Goal: Answer question/provide support: Share knowledge or assist other users

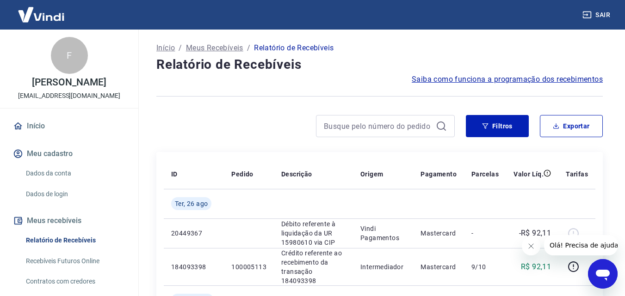
click at [529, 247] on icon "Fechar mensagem da empresa" at bounding box center [530, 246] width 7 height 7
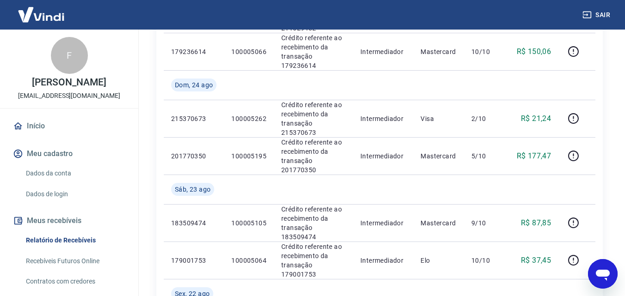
scroll to position [694, 0]
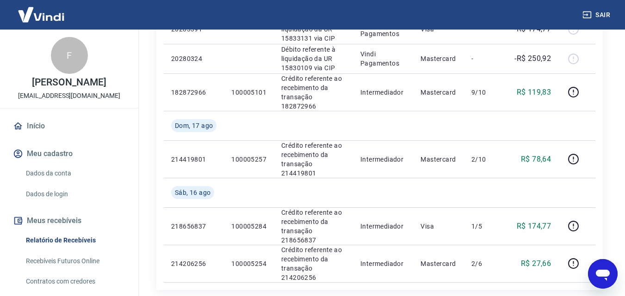
scroll to position [815, 0]
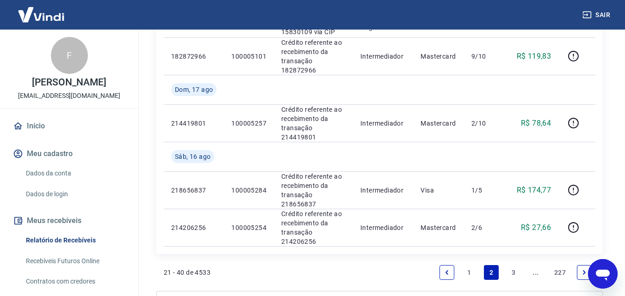
click at [466, 265] on link "1" at bounding box center [469, 272] width 15 height 15
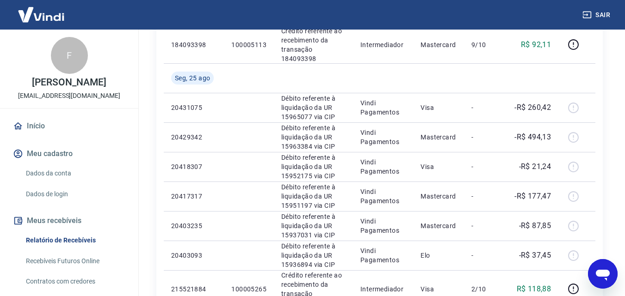
scroll to position [231, 0]
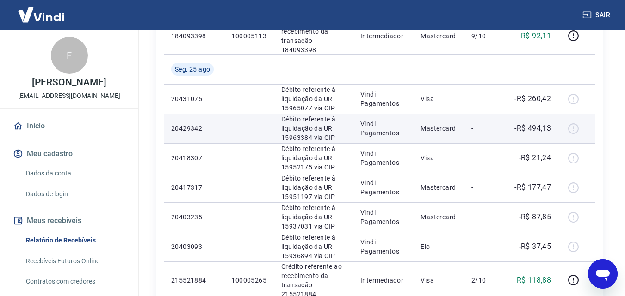
click at [489, 128] on td "-" at bounding box center [485, 129] width 42 height 30
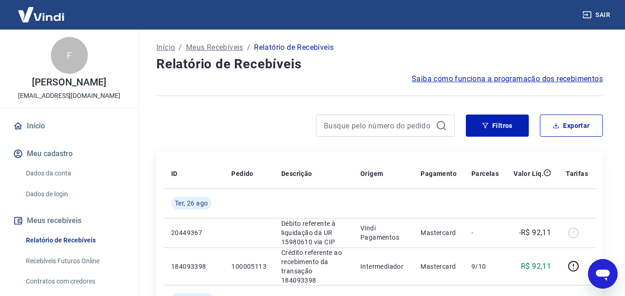
scroll to position [0, 0]
click at [367, 128] on input at bounding box center [378, 126] width 108 height 14
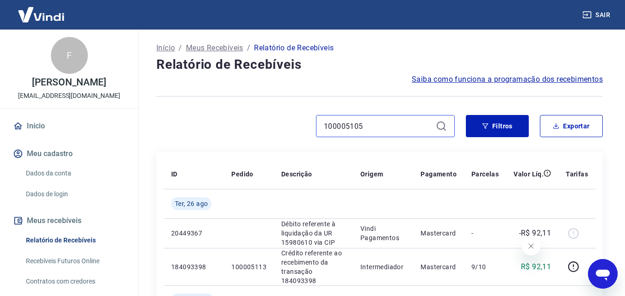
click at [379, 127] on input "100005105" at bounding box center [378, 126] width 108 height 14
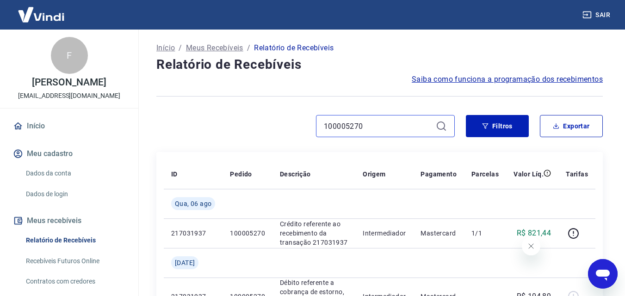
type input "100005270"
click at [527, 247] on icon "Fechar mensagem da empresa" at bounding box center [530, 246] width 7 height 7
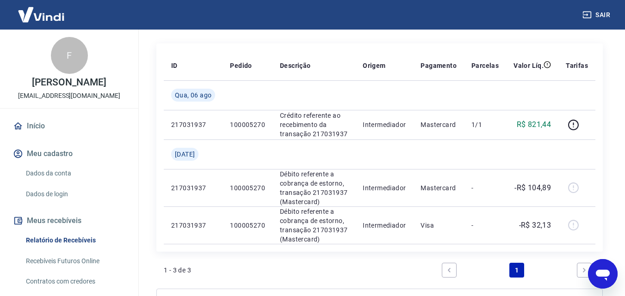
scroll to position [93, 0]
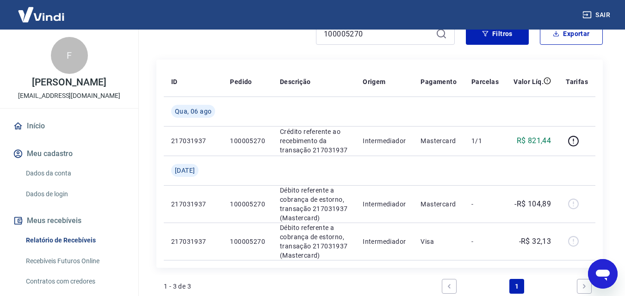
click at [600, 273] on icon "Abrir janela de mensagens" at bounding box center [603, 275] width 14 height 11
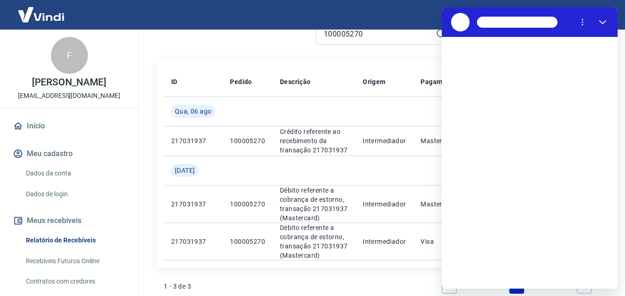
scroll to position [0, 0]
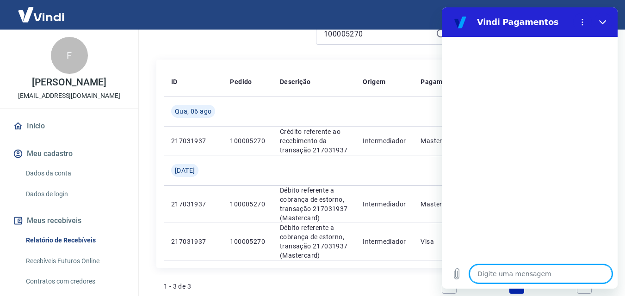
click at [493, 279] on textarea at bounding box center [540, 274] width 142 height 19
type textarea "B"
type textarea "x"
type textarea "Bo"
type textarea "x"
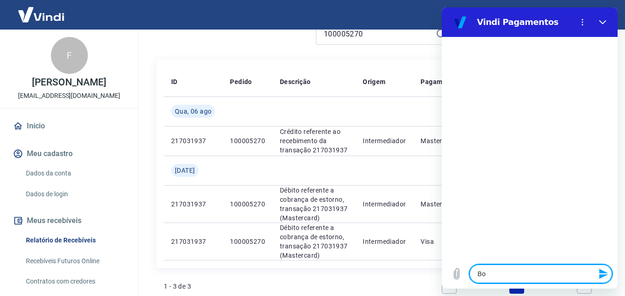
type textarea "Boa"
type textarea "x"
type textarea "Boa"
type textarea "x"
type textarea "Boa t"
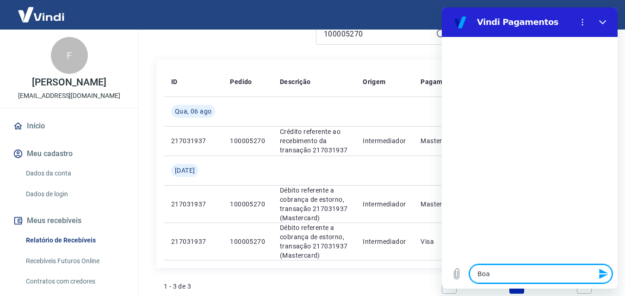
type textarea "x"
type textarea "Boa ta"
type textarea "x"
type textarea "Boa tar"
type textarea "x"
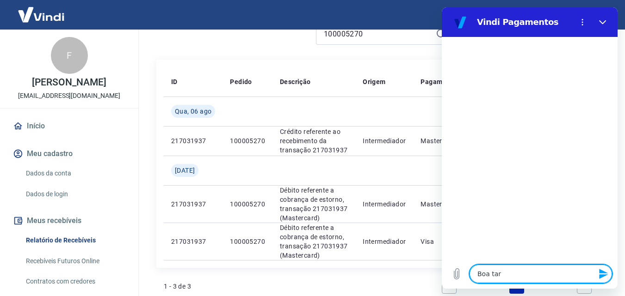
type textarea "Boa tard"
type textarea "x"
type textarea "Boa tarde"
type textarea "x"
type textarea "Boa tarde,"
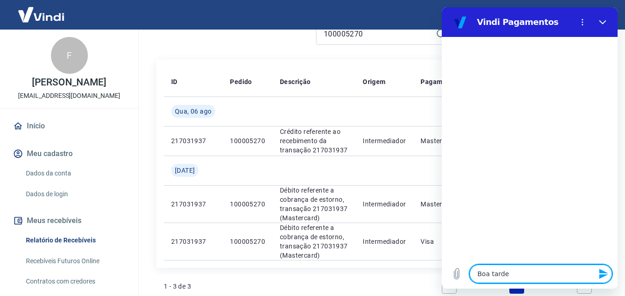
type textarea "x"
type textarea "Boa tarde,"
type textarea "x"
type textarea "Boa tarde, t"
type textarea "x"
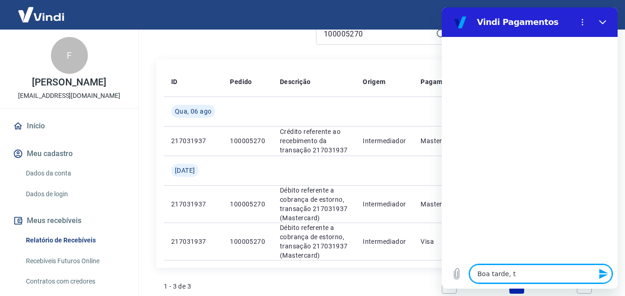
type textarea "Boa tarde, tu"
type textarea "x"
type textarea "Boa tarde, tud"
type textarea "x"
type textarea "Boa tarde, tudo"
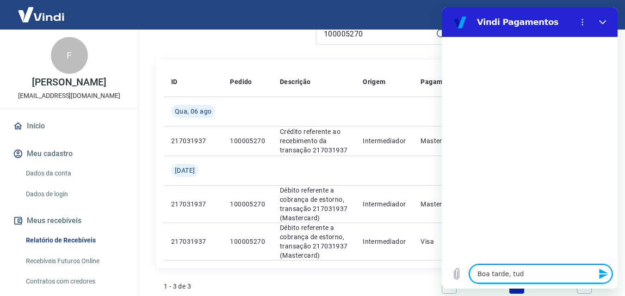
type textarea "x"
type textarea "Boa tarde, tudo"
type textarea "x"
type textarea "Boa tarde, tudo b"
type textarea "x"
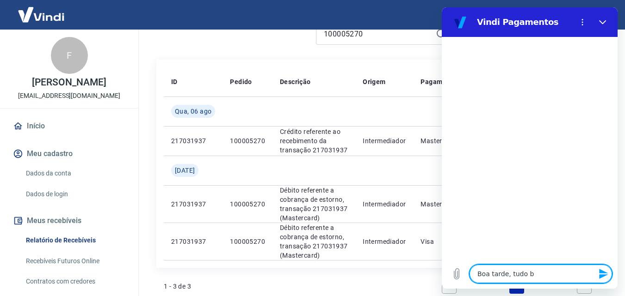
type textarea "Boa tarde, tudo be"
type textarea "x"
type textarea "Boa tarde, tudo bem"
type textarea "x"
type textarea "Boa tarde, tudo bem"
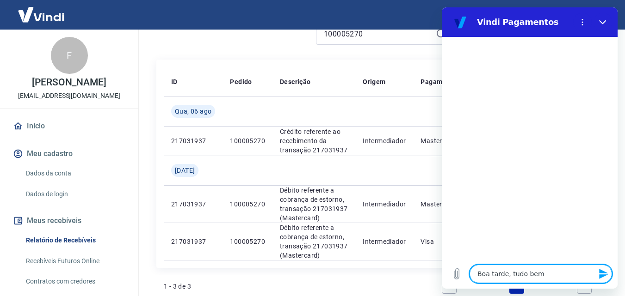
type textarea "x"
type textarea "Boa tarde, tudo bem ?"
type textarea "x"
type textarea "Boa tarde, tudo bem ??"
type textarea "x"
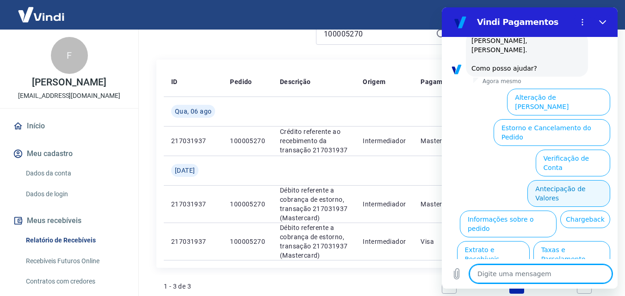
scroll to position [56, 0]
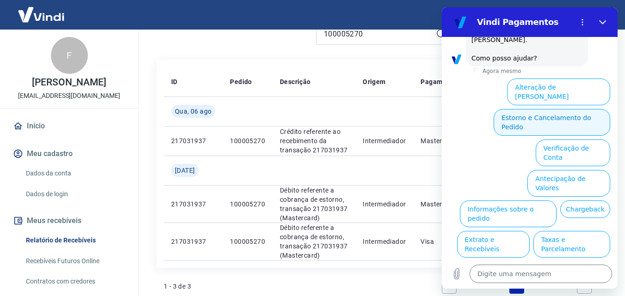
click at [555, 109] on button "Estorno e Cancelamento do Pedido" at bounding box center [552, 122] width 117 height 27
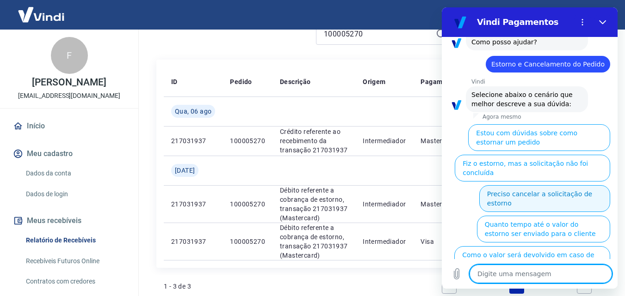
scroll to position [82, 0]
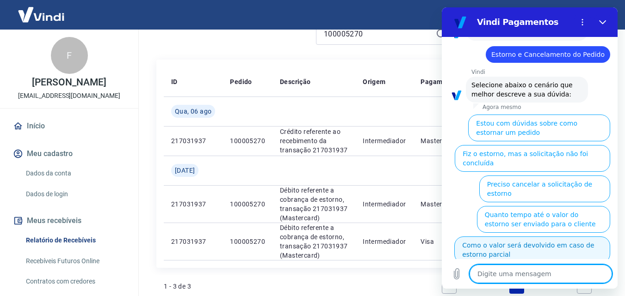
click at [496, 237] on button "Como o valor será devolvido em caso de estorno parcial" at bounding box center [532, 250] width 156 height 27
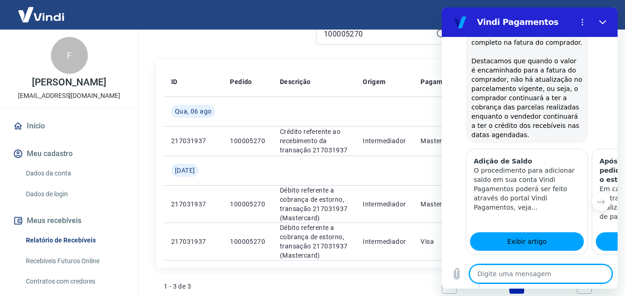
scroll to position [413, 0]
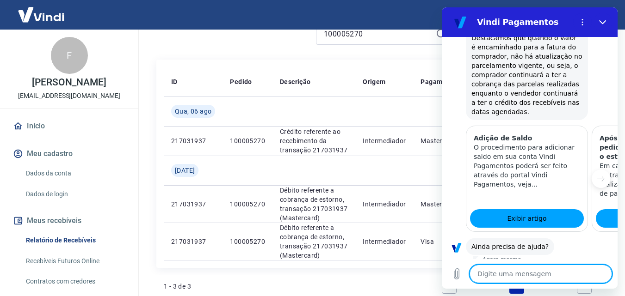
click at [558, 267] on button "Sim" at bounding box center [564, 276] width 27 height 18
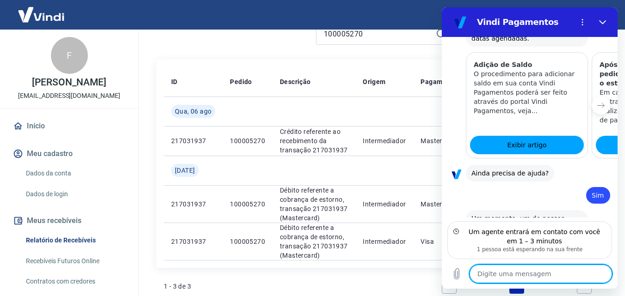
scroll to position [488, 0]
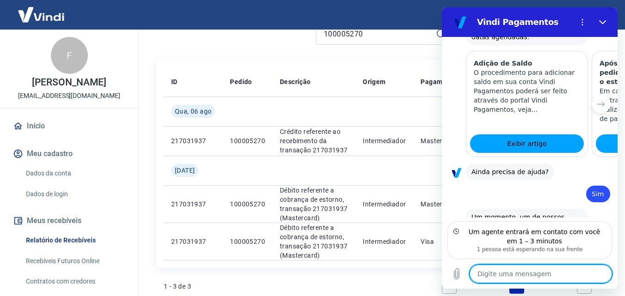
click at [379, 49] on div "100005270 Filtros Exportar" at bounding box center [379, 38] width 446 height 30
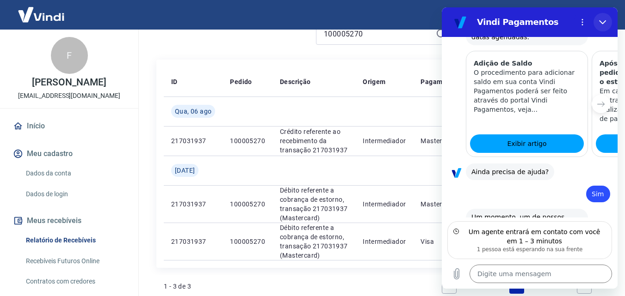
click at [599, 20] on icon "Fechar" at bounding box center [602, 22] width 7 height 7
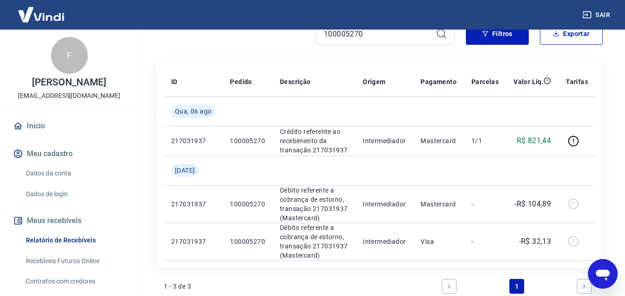
click at [609, 282] on icon "Abrir janela de mensagens" at bounding box center [602, 274] width 17 height 17
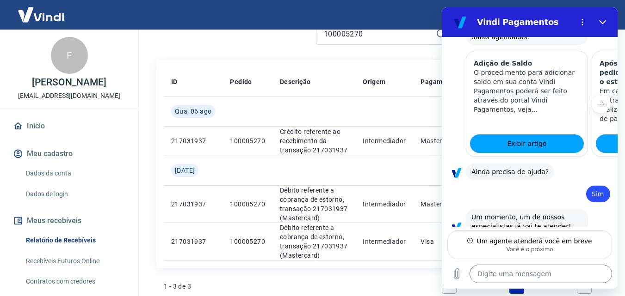
type textarea "x"
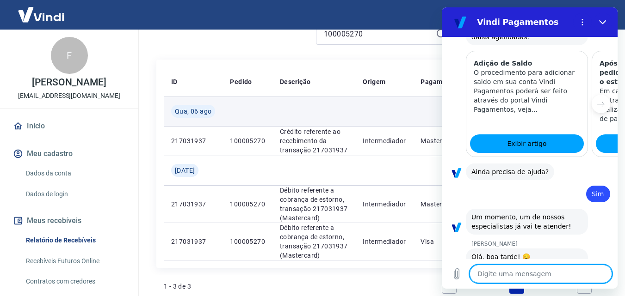
scroll to position [514, 0]
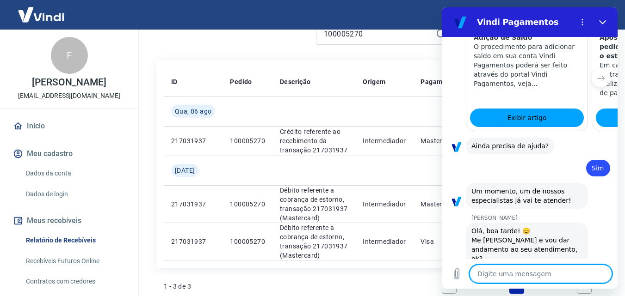
click at [500, 276] on textarea at bounding box center [540, 274] width 142 height 19
type textarea "b"
type textarea "x"
type textarea "bo"
type textarea "x"
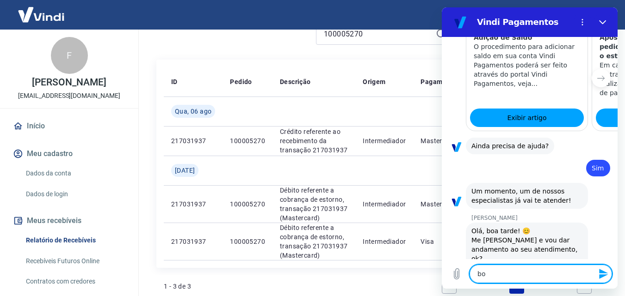
type textarea "boa"
type textarea "x"
type textarea "boa"
type textarea "x"
type textarea "boa t"
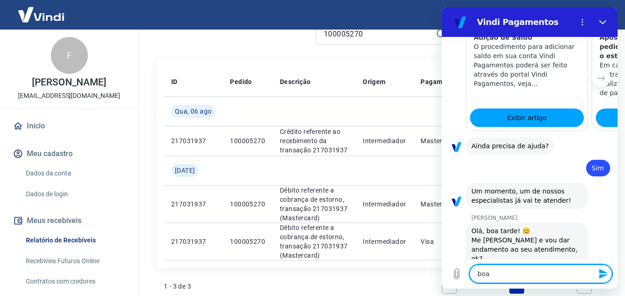
type textarea "x"
type textarea "boa ta"
type textarea "x"
type textarea "boa tar"
type textarea "x"
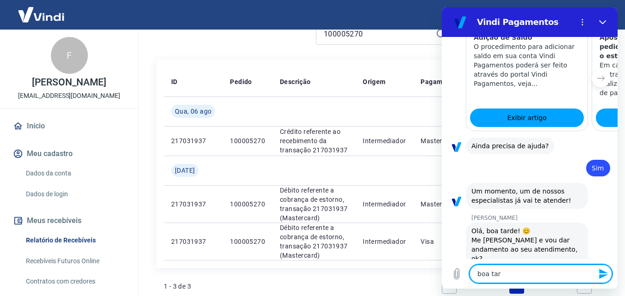
type textarea "boa tard"
type textarea "x"
type textarea "boa tarde"
type textarea "x"
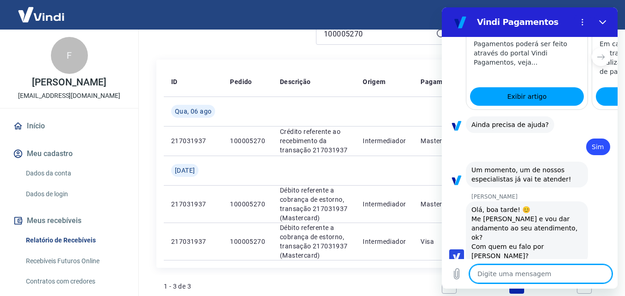
type textarea "x"
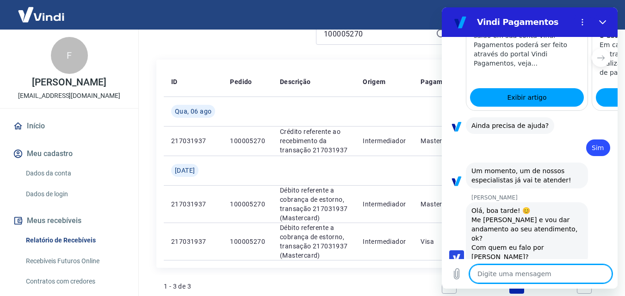
scroll to position [537, 0]
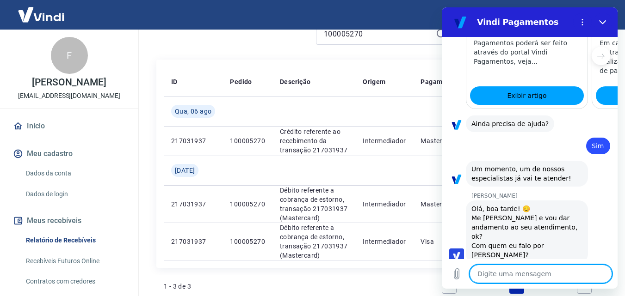
type textarea "g"
type textarea "x"
type textarea "go"
type textarea "x"
type textarea "gos"
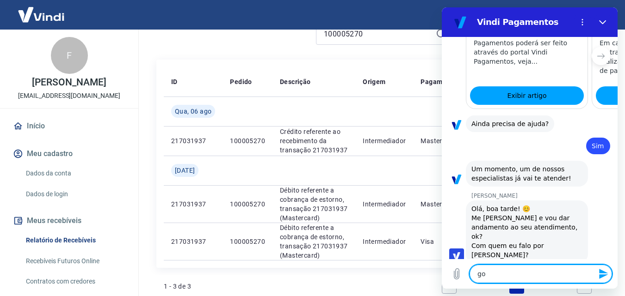
type textarea "x"
type textarea "gost"
type textarea "x"
type textarea "gosta"
type textarea "x"
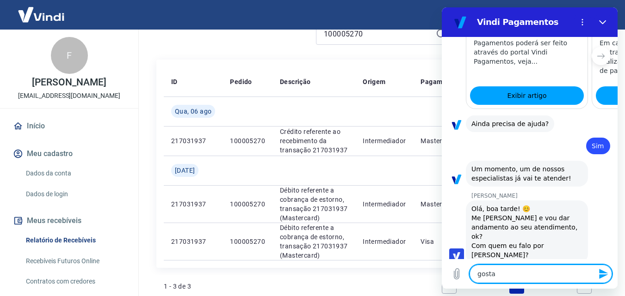
type textarea "gostar"
type textarea "x"
type textarea "gostari"
type textarea "x"
type textarea "gostaria"
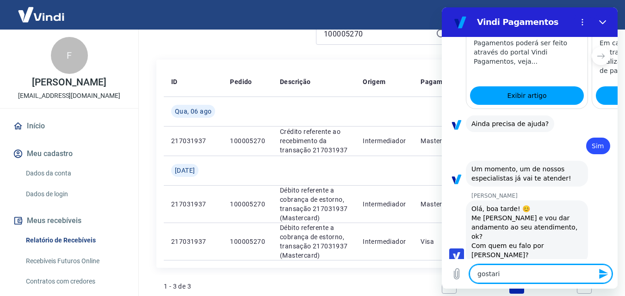
type textarea "x"
type textarea "gostaria"
type textarea "x"
type textarea "gostaria d"
type textarea "x"
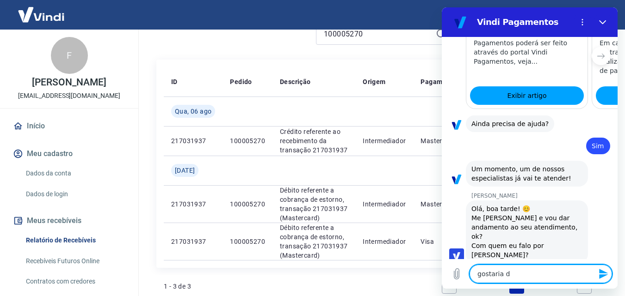
type textarea "gostaria de"
type textarea "x"
type textarea "gostaria de"
type textarea "x"
type textarea "gostaria de s"
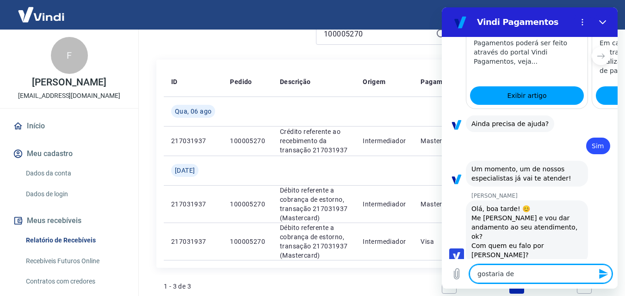
type textarea "x"
type textarea "gostaria de sa"
type textarea "x"
type textarea "gostaria de sab"
type textarea "x"
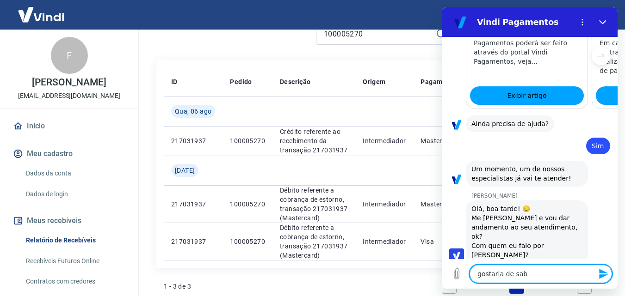
type textarea "gostaria de sabe"
type textarea "x"
type textarea "gostaria de saber"
type textarea "x"
type textarea "gostaria de saber"
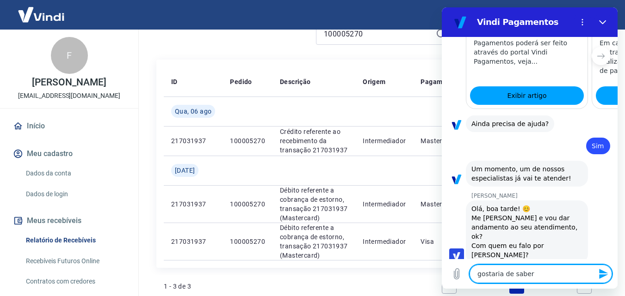
type textarea "x"
type textarea "gostaria de saber s"
type textarea "x"
type textarea "gostaria de saber so"
type textarea "x"
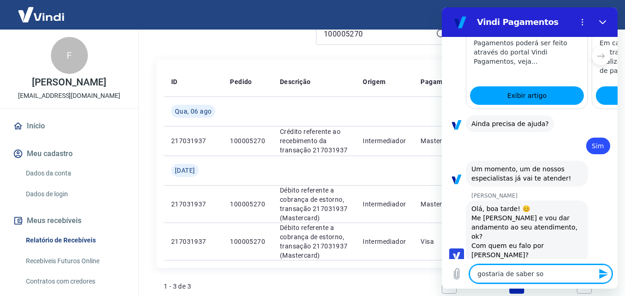
type textarea "gostaria de saber sob"
type textarea "x"
type textarea "gostaria de saber sobr"
type textarea "x"
type textarea "gostaria de saber sobre"
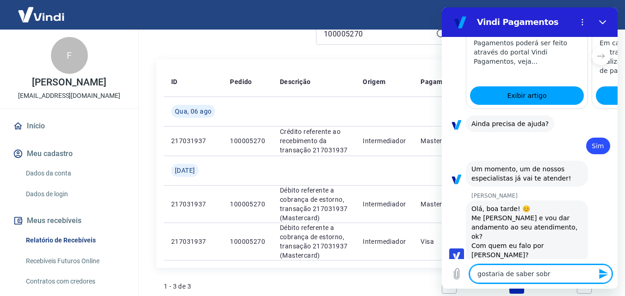
type textarea "x"
type textarea "gostaria de saber sobre"
type textarea "x"
type textarea "gostaria de saber sobre u"
type textarea "x"
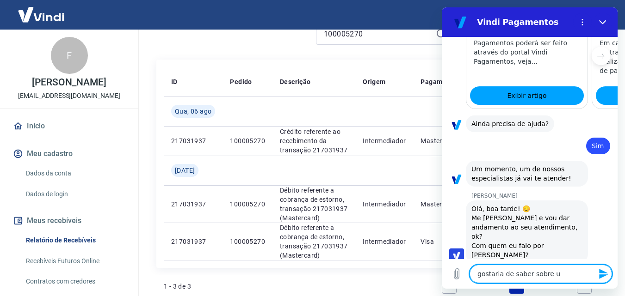
type textarea "gostaria de saber sobre um"
type textarea "x"
type textarea "gostaria de saber sobre um"
type textarea "x"
type textarea "gostaria de saber sobre um e"
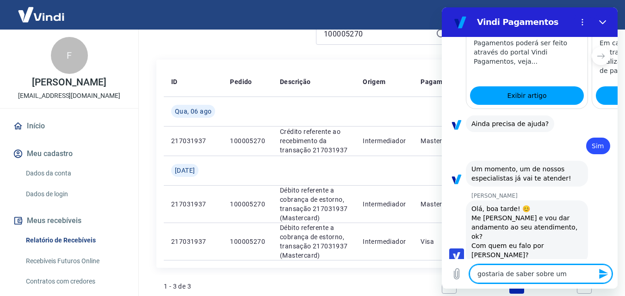
type textarea "x"
type textarea "gostaria de saber sobre um es"
type textarea "x"
type textarea "gostaria de saber sobre um est"
type textarea "x"
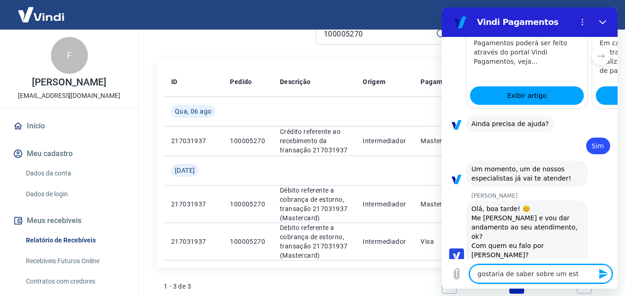
type textarea "gostaria de saber sobre um esto"
type textarea "x"
type textarea "gostaria de saber sobre um estor"
type textarea "x"
type textarea "gostaria de saber sobre um estorn"
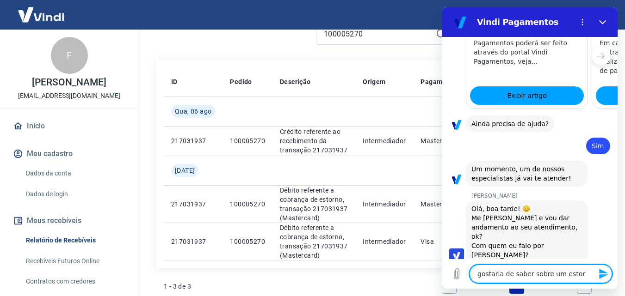
type textarea "x"
type textarea "gostaria de saber sobre um estorno"
type textarea "x"
type textarea "gostaria de saber sobre um estorno"
type textarea "x"
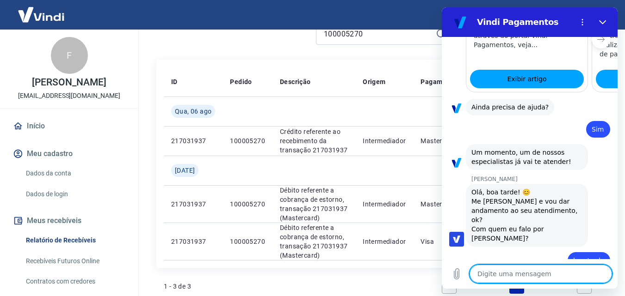
type textarea "x"
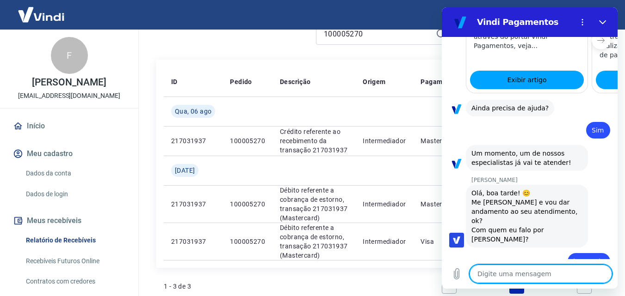
scroll to position [554, 0]
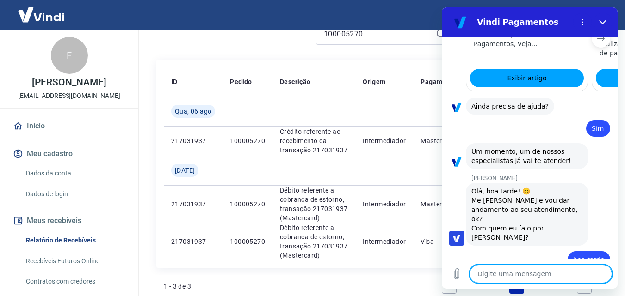
type textarea "o"
type textarea "x"
type textarea "o"
type textarea "x"
type textarea "o p"
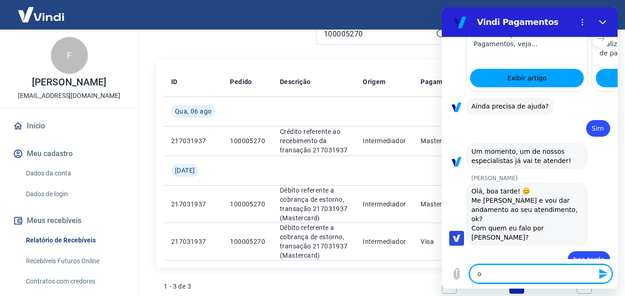
type textarea "x"
type textarea "o pe"
type textarea "x"
type textarea "o pei"
type textarea "x"
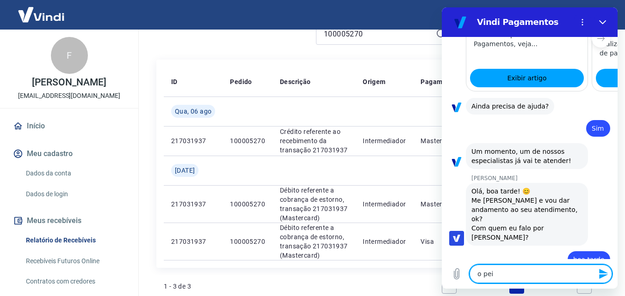
type textarea "o pe"
type textarea "x"
type textarea "o ped"
type textarea "x"
type textarea "o pedi"
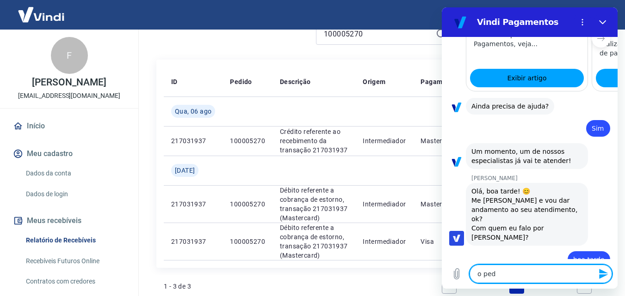
type textarea "x"
type textarea "o pedid"
type textarea "x"
type textarea "o pedido"
type textarea "x"
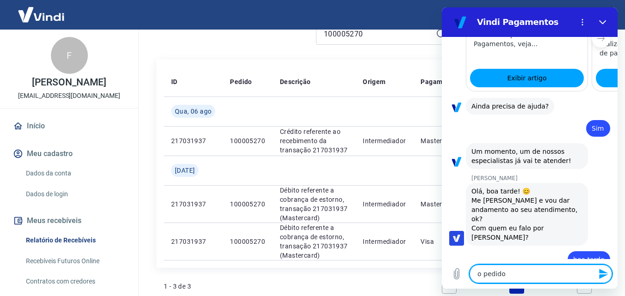
type textarea "o pedido"
type textarea "x"
type textarea "o pedido 1"
type textarea "x"
type textarea "o pedido 10"
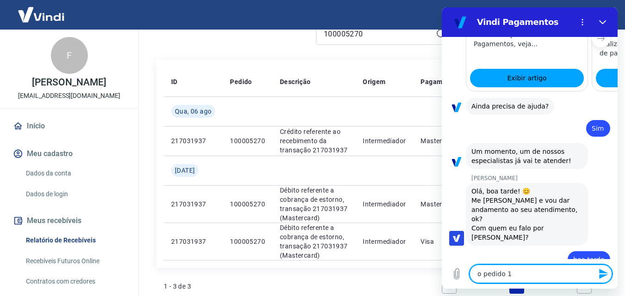
type textarea "x"
type textarea "o pedido 100"
type textarea "x"
type textarea "o pedido 1000"
type textarea "x"
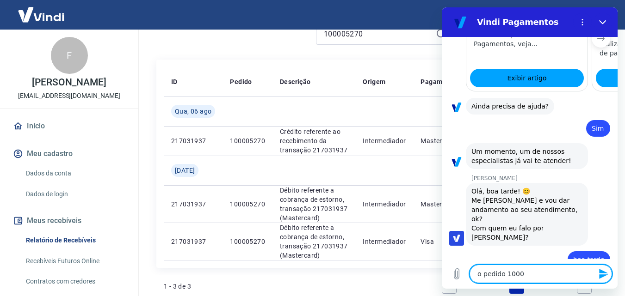
type textarea "o pedido 10000"
type textarea "x"
type textarea "o pedido 100005"
type textarea "x"
type textarea "o pedido 1000052"
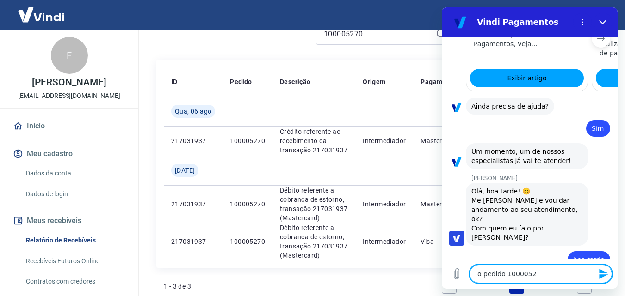
type textarea "x"
type textarea "o pedido 10000527"
type textarea "x"
type textarea "o pedido 100005270"
type textarea "x"
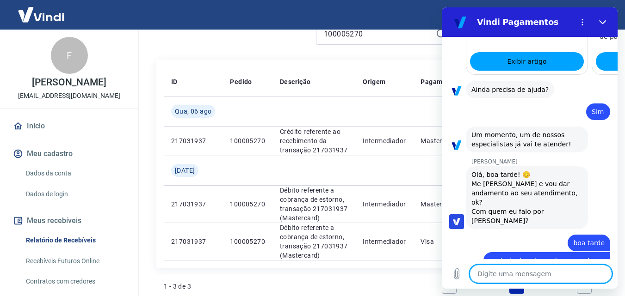
type textarea "x"
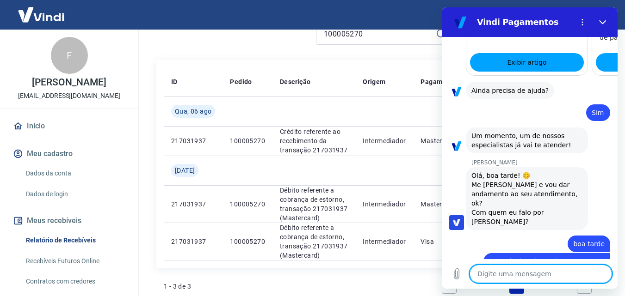
scroll to position [572, 0]
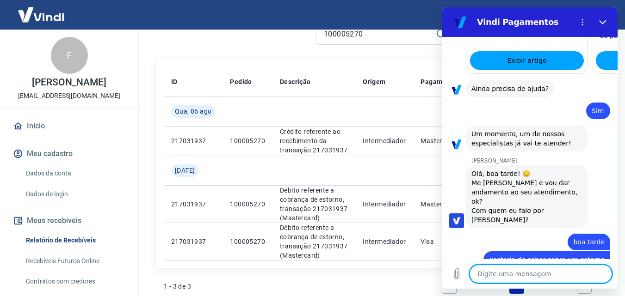
type textarea "p"
type textarea "x"
type textarea "pe"
type textarea "x"
type textarea "pel"
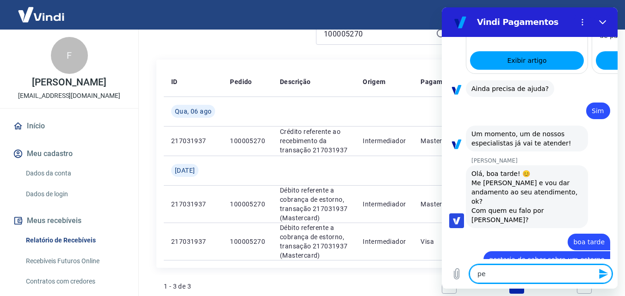
type textarea "x"
type textarea "pelo"
type textarea "x"
type textarea "pelo"
type textarea "x"
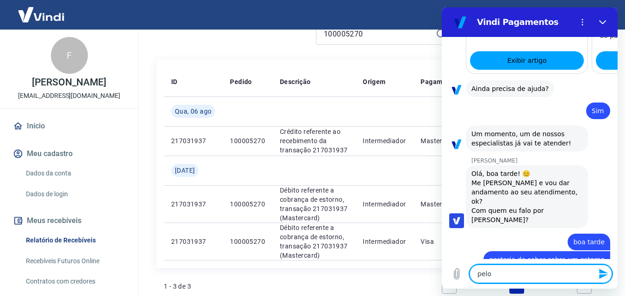
type textarea "pelo o"
type textarea "x"
type textarea "pelo oq"
type textarea "x"
type textarea "pelo oq"
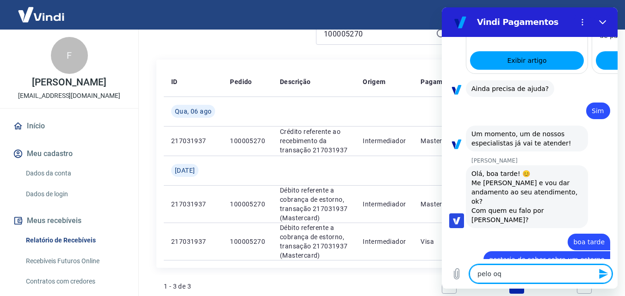
type textarea "x"
type textarea "pelo oq v"
type textarea "x"
type textarea "pelo oq vi"
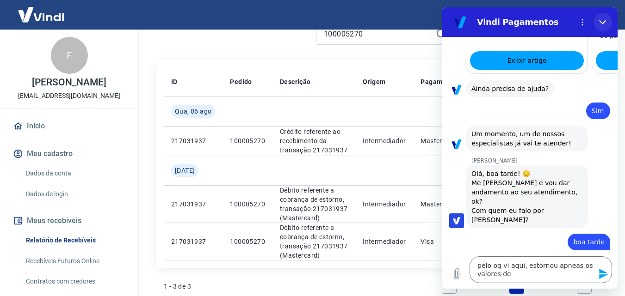
drag, startPoint x: 604, startPoint y: 15, endPoint x: 1046, endPoint y: 23, distance: 441.8
click at [604, 15] on button "Fechar" at bounding box center [602, 22] width 19 height 19
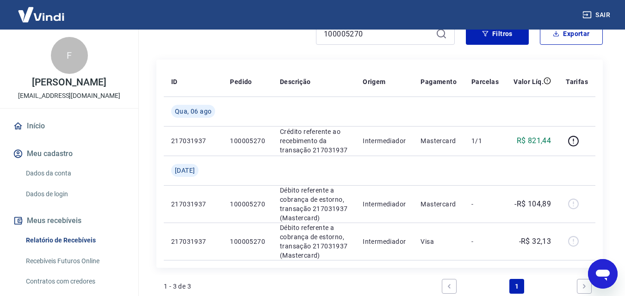
click at [606, 272] on icon "Abrir janela de mensagens" at bounding box center [603, 275] width 14 height 11
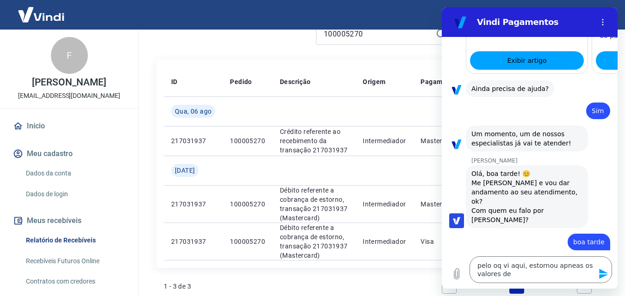
scroll to position [580, 0]
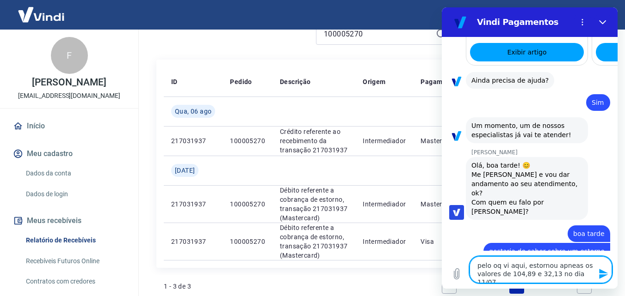
click at [557, 267] on textarea "pelo oq vi aqui, estornou apneas os valores de 104,89 e 32,13 no dia 11/07" at bounding box center [540, 270] width 142 height 27
click at [589, 274] on textarea "pelo oq vi aqui, estornou apenas os valores de 104,89 e 32,13 no dia 11/07" at bounding box center [540, 270] width 142 height 27
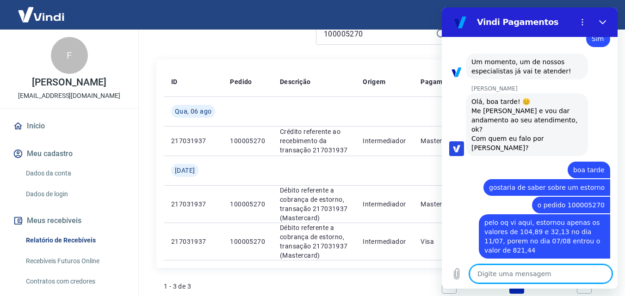
scroll to position [0, 0]
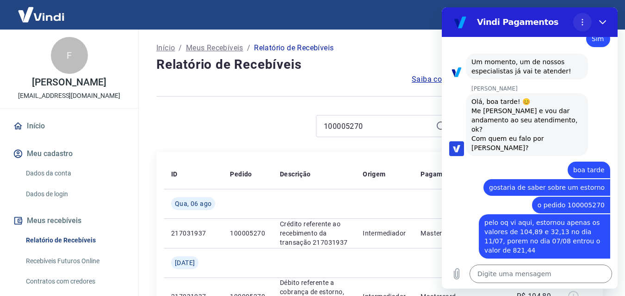
click at [584, 22] on icon "Menu de opções" at bounding box center [582, 22] width 7 height 7
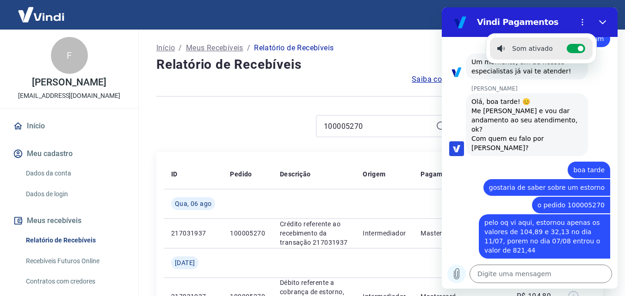
click at [460, 278] on icon "Carregar arquivo" at bounding box center [456, 274] width 11 height 11
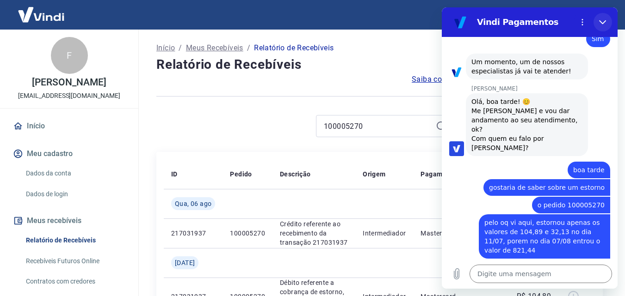
click at [596, 18] on button "Fechar" at bounding box center [602, 22] width 19 height 19
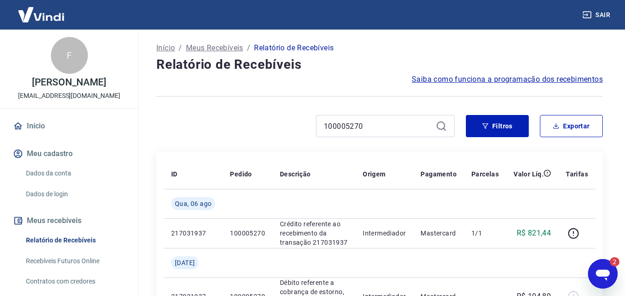
click at [602, 272] on icon "Abrir janela de mensagens, 2 mensagens não lidas" at bounding box center [603, 275] width 14 height 11
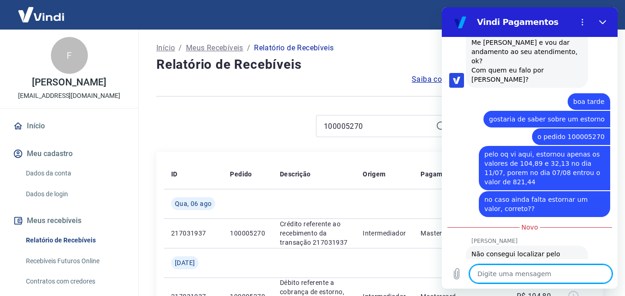
scroll to position [711, 0]
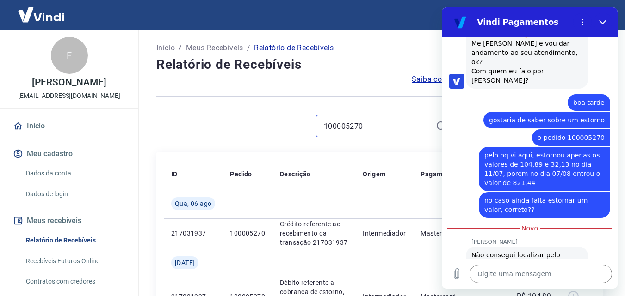
drag, startPoint x: 368, startPoint y: 126, endPoint x: 321, endPoint y: 128, distance: 47.7
click at [321, 128] on div "100005270" at bounding box center [385, 126] width 139 height 22
click at [498, 274] on textarea at bounding box center [540, 274] width 142 height 19
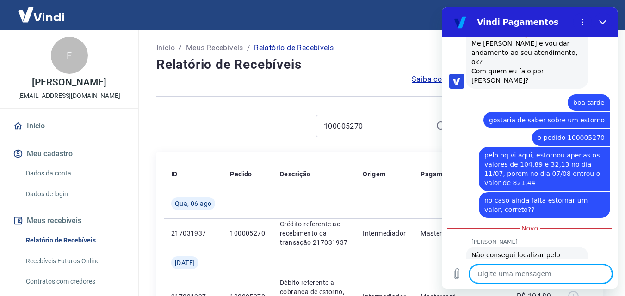
paste textarea "100005270"
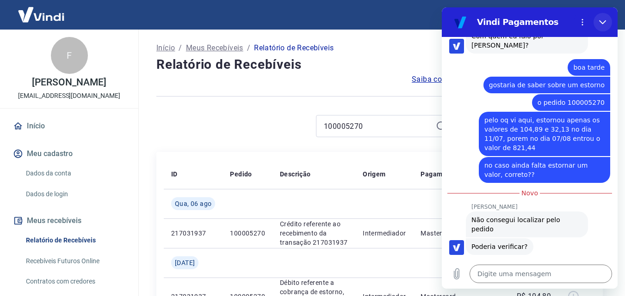
click at [605, 25] on icon "Fechar" at bounding box center [602, 22] width 7 height 7
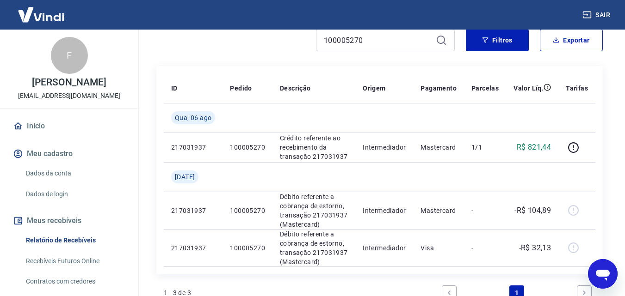
scroll to position [80, 0]
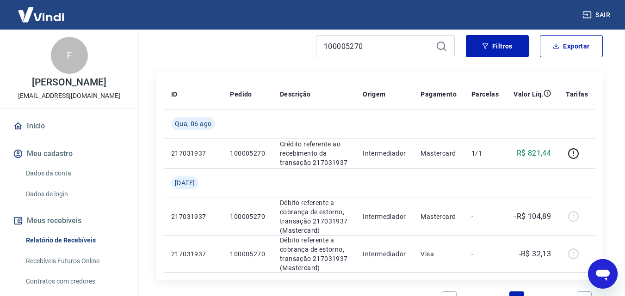
click at [598, 274] on icon "Abrir janela de mensagens" at bounding box center [603, 275] width 14 height 11
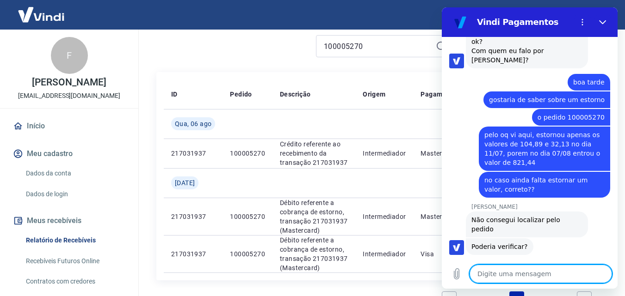
click at [521, 272] on textarea at bounding box center [540, 274] width 142 height 19
click at [455, 278] on icon "Carregar arquivo" at bounding box center [456, 274] width 11 height 11
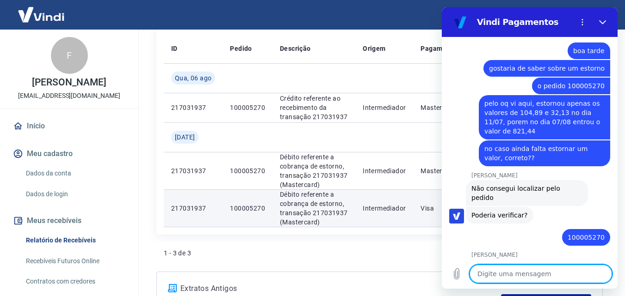
scroll to position [126, 0]
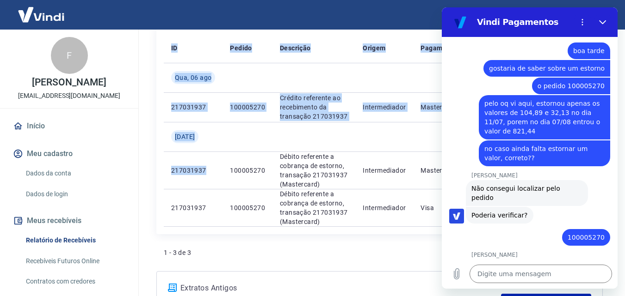
drag, startPoint x: 204, startPoint y: 172, endPoint x: 163, endPoint y: 173, distance: 41.2
click at [163, 173] on div "ID Pedido Descrição Origem Pagamento Parcelas Valor Líq. Tarifas [DATE] 2170319…" at bounding box center [379, 130] width 446 height 209
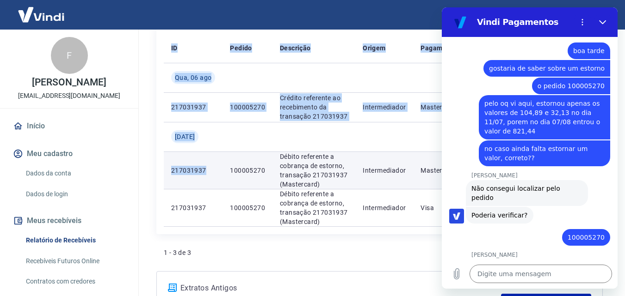
click at [184, 173] on p "217031937" at bounding box center [193, 170] width 44 height 9
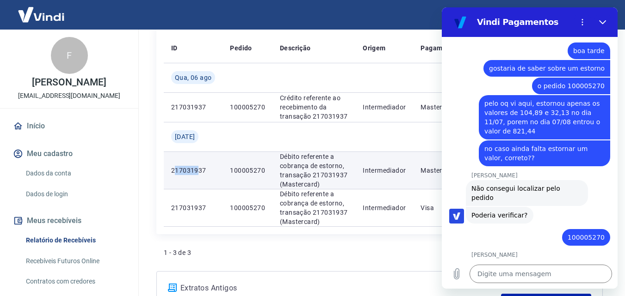
click at [195, 173] on p "217031937" at bounding box center [193, 170] width 44 height 9
drag, startPoint x: 173, startPoint y: 170, endPoint x: 210, endPoint y: 170, distance: 37.0
click at [210, 170] on p "217031937" at bounding box center [193, 170] width 44 height 9
copy p "217031937"
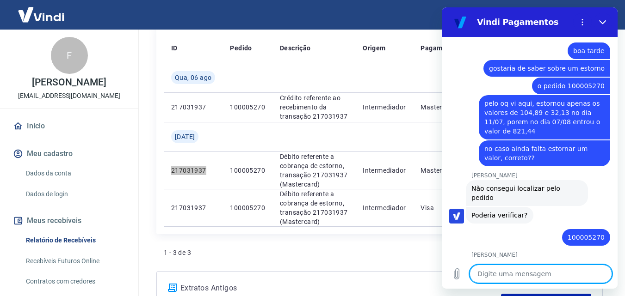
click at [485, 275] on textarea at bounding box center [540, 274] width 142 height 19
paste textarea "217031937"
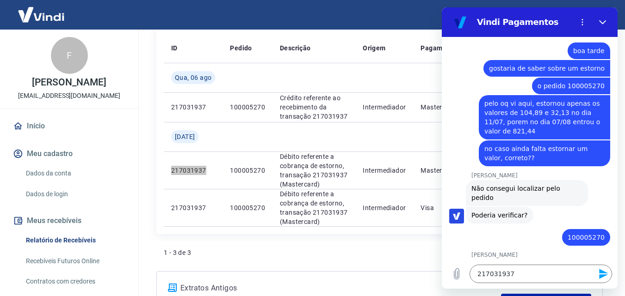
click at [599, 275] on icon "Enviar mensagem" at bounding box center [603, 274] width 11 height 11
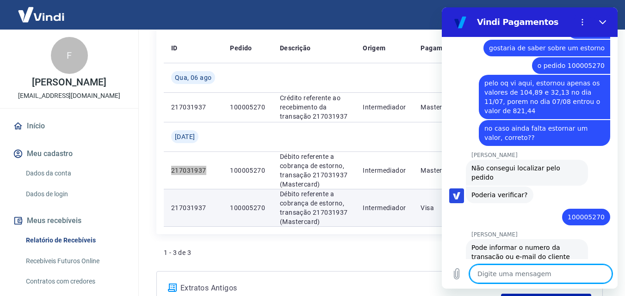
scroll to position [785, 0]
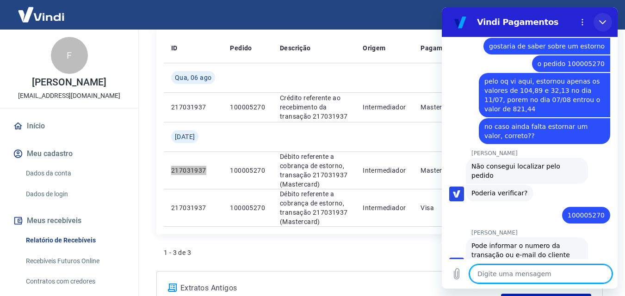
click at [605, 19] on icon "Fechar" at bounding box center [602, 22] width 7 height 7
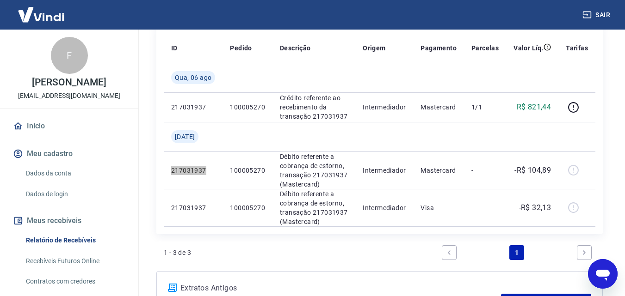
click at [609, 283] on div "Abrir janela de mensagens" at bounding box center [603, 274] width 28 height 28
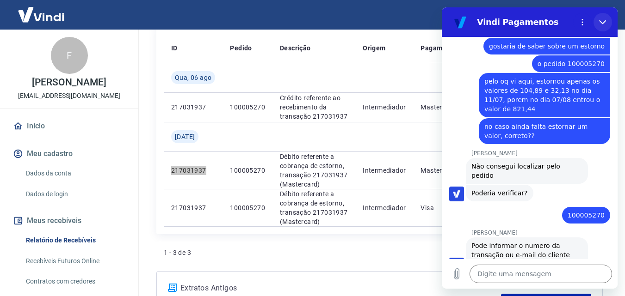
click at [601, 22] on icon "Fechar" at bounding box center [602, 22] width 7 height 7
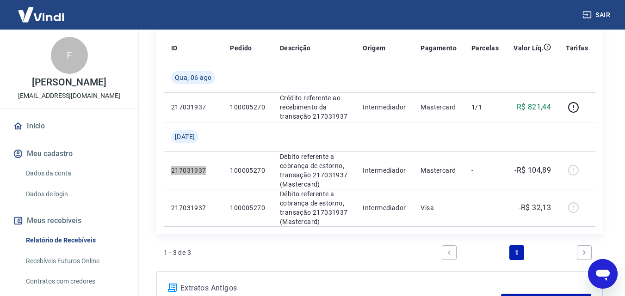
click at [604, 276] on icon "Abrir janela de mensagens" at bounding box center [603, 275] width 14 height 11
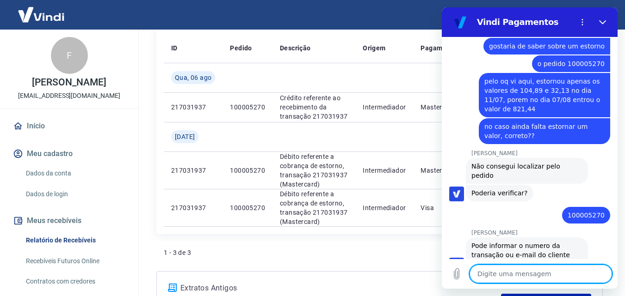
click at [378, 259] on div "1 - 3 de 3 1" at bounding box center [380, 253] width 432 height 22
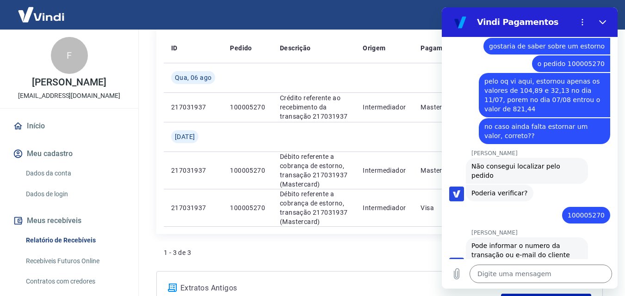
click at [331, 244] on div "1 - 3 de 3 1" at bounding box center [380, 253] width 432 height 22
drag, startPoint x: 604, startPoint y: 24, endPoint x: 1045, endPoint y: 31, distance: 441.8
click at [604, 24] on icon "Fechar" at bounding box center [602, 22] width 7 height 7
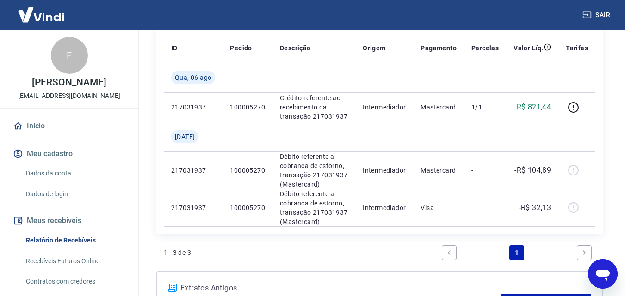
drag, startPoint x: 597, startPoint y: 272, endPoint x: 743, endPoint y: 510, distance: 280.1
click at [597, 272] on icon "Abrir janela de mensagens" at bounding box center [603, 275] width 14 height 11
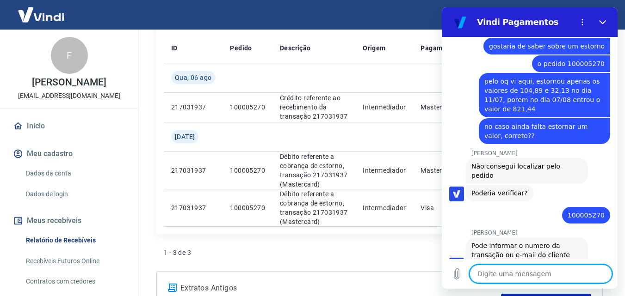
click at [357, 242] on div "ID Pedido Descrição Origem Pagamento Parcelas Valor Líq. Tarifas [DATE] 2170319…" at bounding box center [379, 149] width 446 height 246
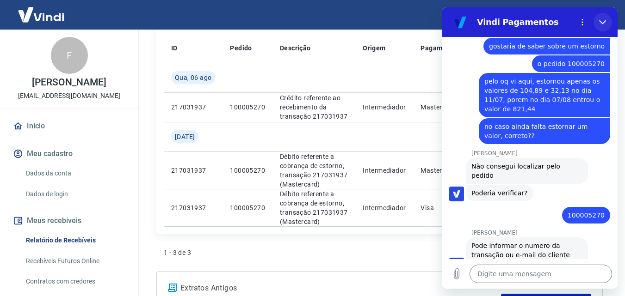
drag, startPoint x: 605, startPoint y: 20, endPoint x: 1047, endPoint y: 28, distance: 442.2
click at [605, 20] on icon "Fechar" at bounding box center [602, 22] width 7 height 7
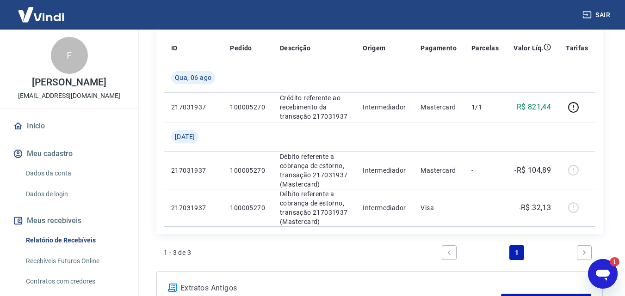
scroll to position [0, 0]
click at [591, 271] on div "Abrir janela de mensagens, 1 mensagem não lida" at bounding box center [603, 274] width 28 height 28
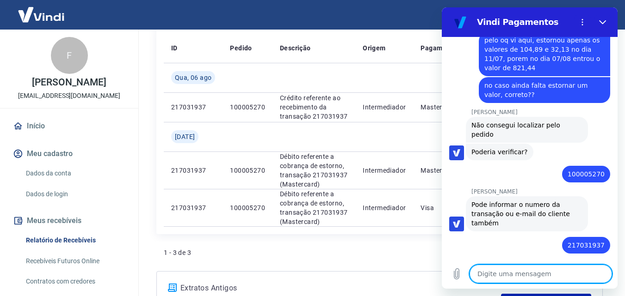
scroll to position [849, 0]
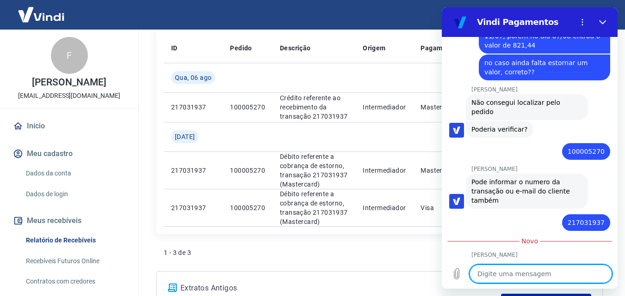
click at [539, 281] on textarea at bounding box center [540, 274] width 142 height 19
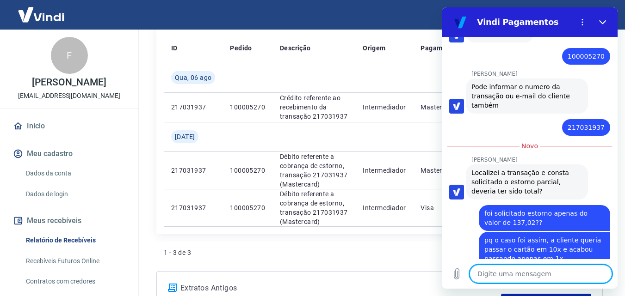
scroll to position [944, 0]
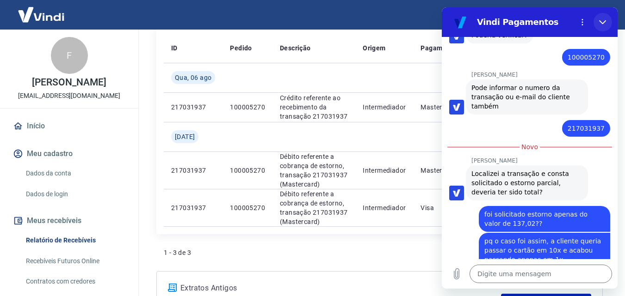
click at [600, 19] on icon "Fechar" at bounding box center [602, 22] width 7 height 7
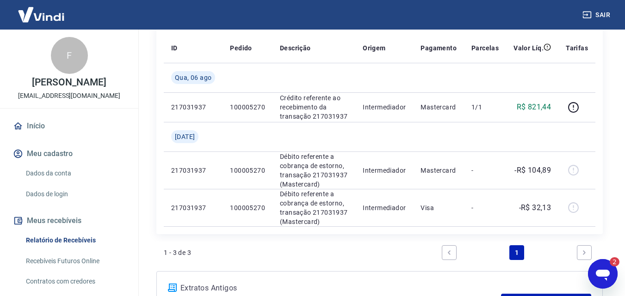
scroll to position [0, 0]
click at [598, 272] on icon "Abrir janela de mensagens, 2 mensagens não lidas" at bounding box center [602, 274] width 17 height 17
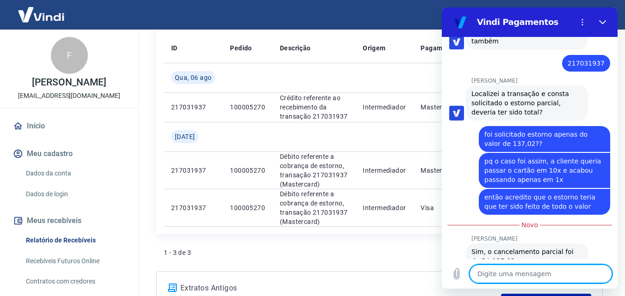
scroll to position [1010, 0]
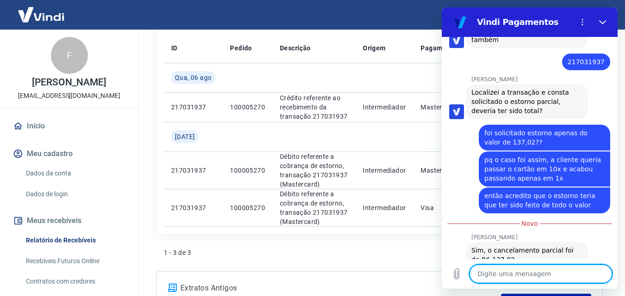
click at [522, 276] on textarea at bounding box center [540, 274] width 142 height 19
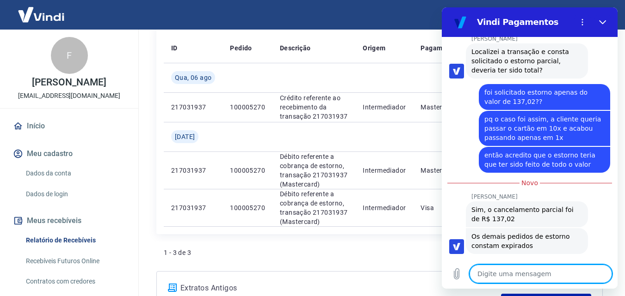
scroll to position [1050, 0]
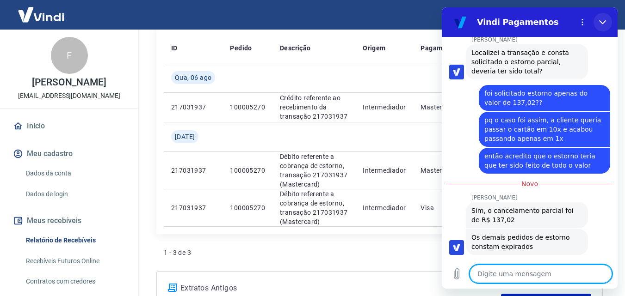
click at [603, 21] on icon "Fechar" at bounding box center [602, 22] width 7 height 7
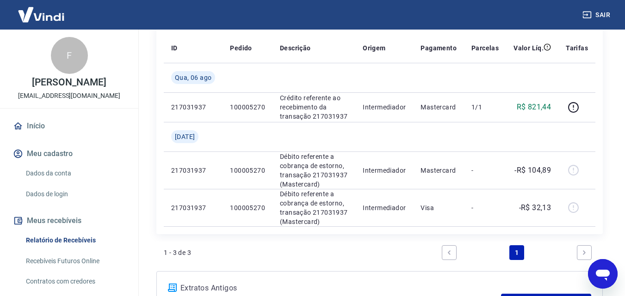
scroll to position [1051, 0]
drag, startPoint x: 599, startPoint y: 264, endPoint x: 746, endPoint y: 502, distance: 279.5
click at [599, 264] on div "Abrir janela de mensagens" at bounding box center [603, 274] width 28 height 28
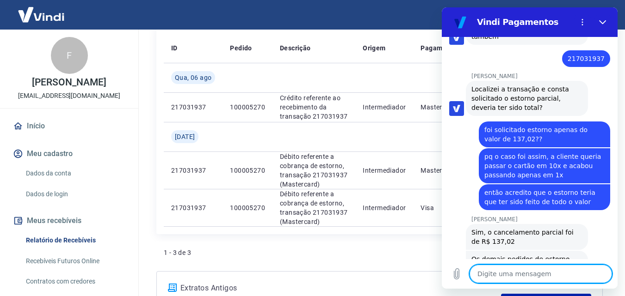
scroll to position [1035, 0]
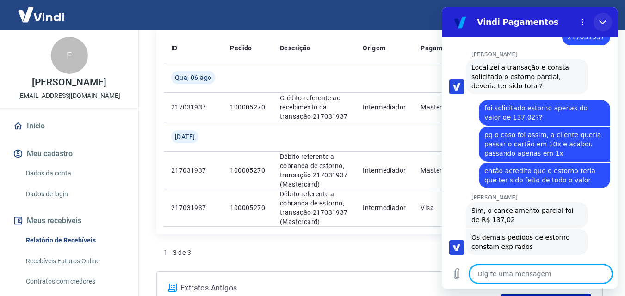
click at [601, 23] on icon "Fechar" at bounding box center [602, 22] width 7 height 4
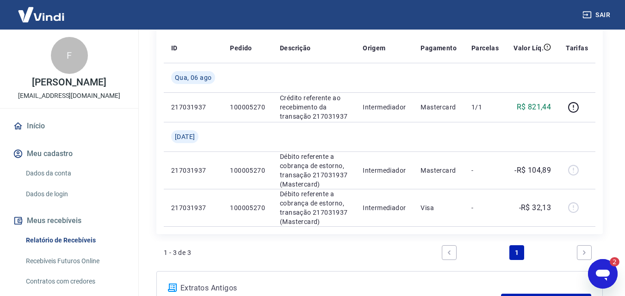
scroll to position [0, 0]
click at [594, 269] on div "Abrir janela de mensagens, 2 mensagens não lidas" at bounding box center [603, 274] width 28 height 28
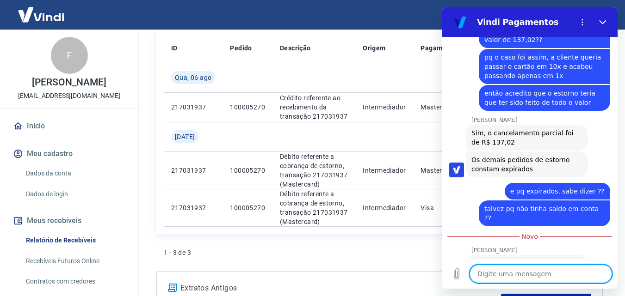
scroll to position [1112, 0]
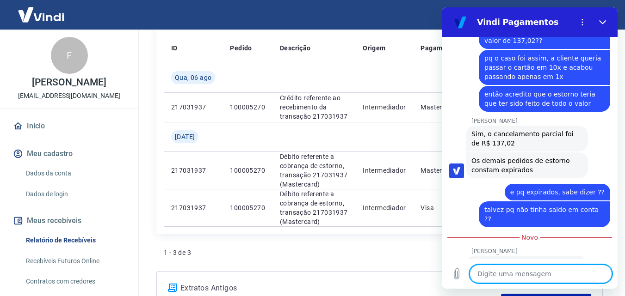
click at [533, 279] on textarea at bounding box center [540, 274] width 142 height 19
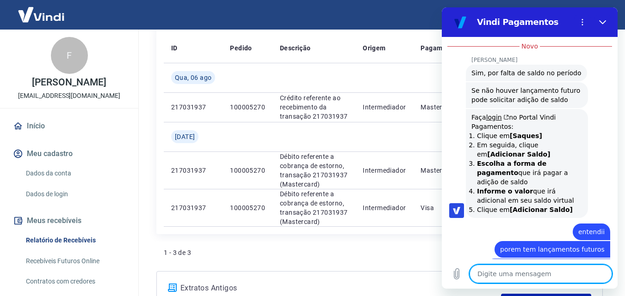
scroll to position [1305, 0]
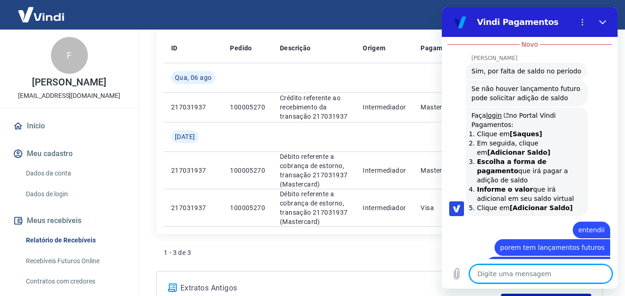
click at [521, 275] on textarea at bounding box center [540, 274] width 142 height 19
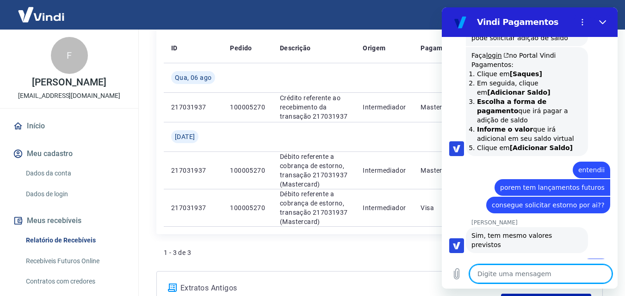
scroll to position [1367, 0]
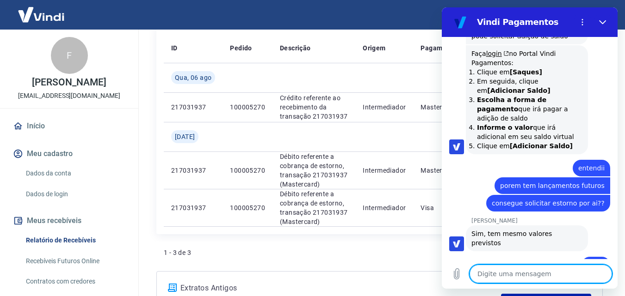
click at [506, 273] on textarea at bounding box center [540, 274] width 142 height 19
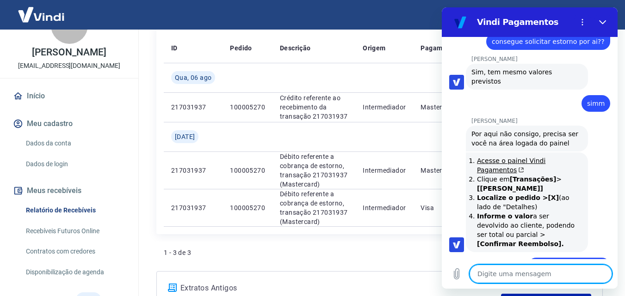
scroll to position [46, 0]
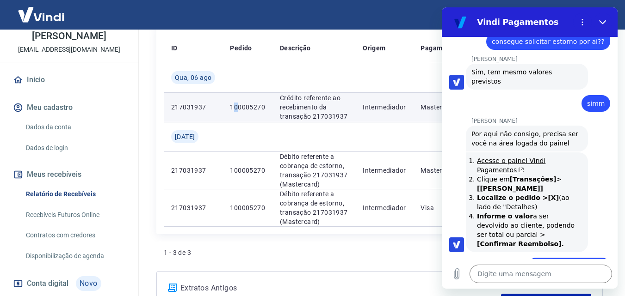
click at [236, 107] on p "100005270" at bounding box center [247, 107] width 35 height 9
drag, startPoint x: 231, startPoint y: 107, endPoint x: 265, endPoint y: 107, distance: 33.8
click at [265, 107] on td "100005270" at bounding box center [247, 108] width 50 height 30
copy p "100005270"
drag, startPoint x: 166, startPoint y: 104, endPoint x: 205, endPoint y: 107, distance: 39.5
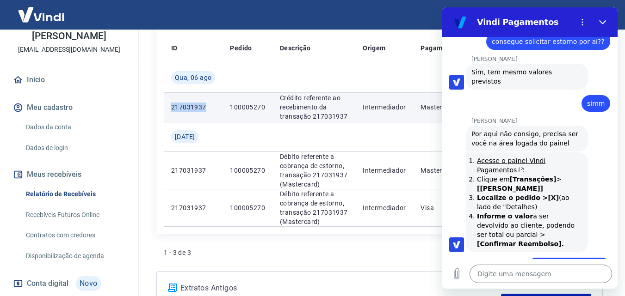
click at [205, 107] on td "217031937" at bounding box center [193, 108] width 59 height 30
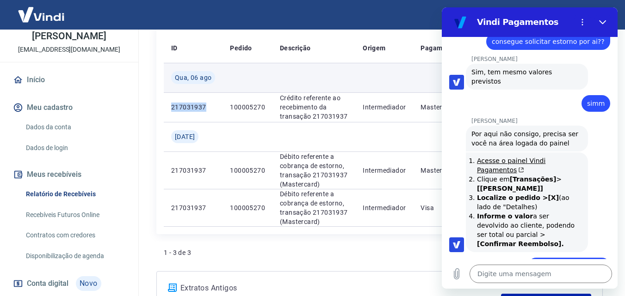
copy p "217031937"
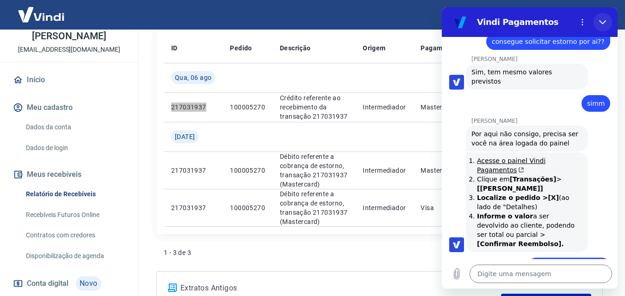
click at [605, 21] on icon "Fechar" at bounding box center [602, 22] width 7 height 4
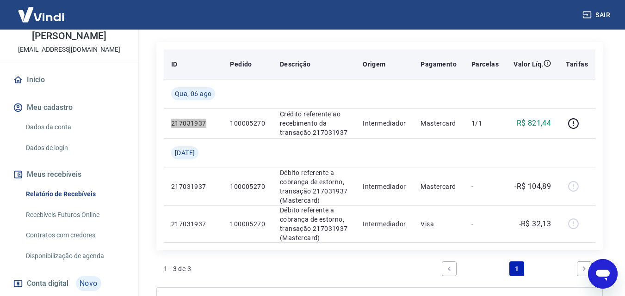
scroll to position [126, 0]
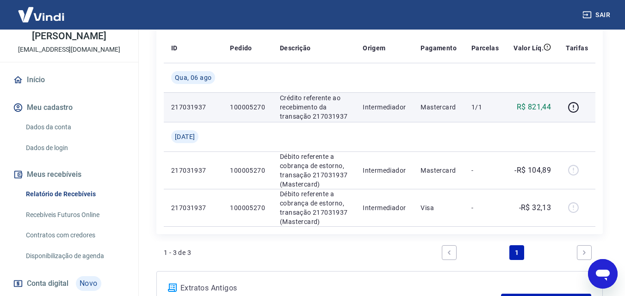
click at [230, 109] on p "100005270" at bounding box center [247, 107] width 35 height 9
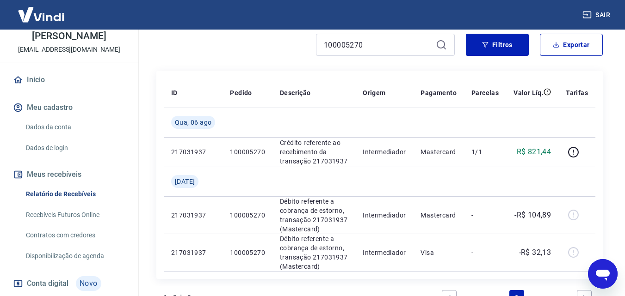
scroll to position [80, 0]
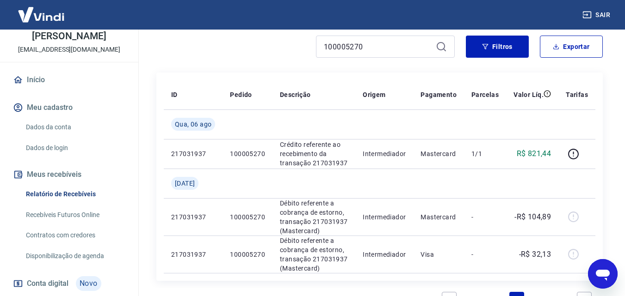
click at [605, 274] on icon "Abrir janela de mensagens" at bounding box center [603, 275] width 14 height 11
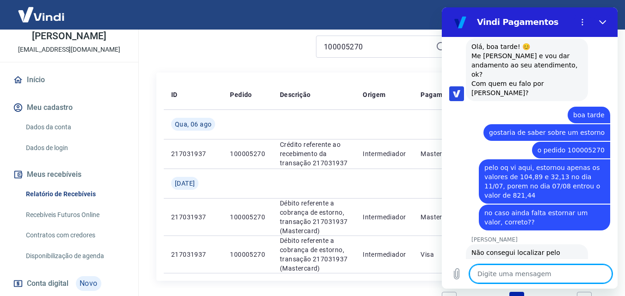
scroll to position [697, 0]
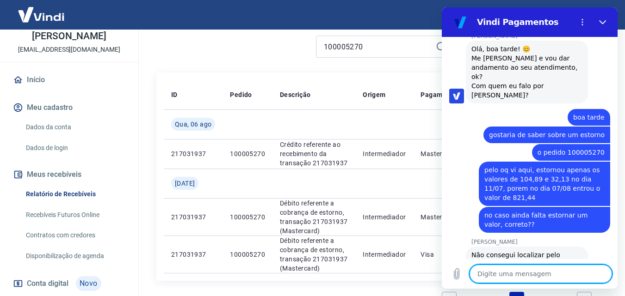
click at [296, 72] on div "Início / Meus Recebíveis / Relatório de Recebíveis Relatório de Recebíveis Saib…" at bounding box center [379, 168] width 469 height 436
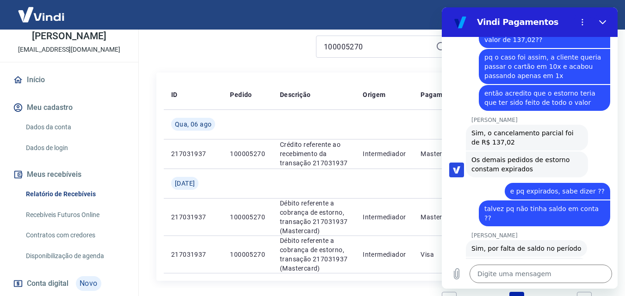
scroll to position [1159, 0]
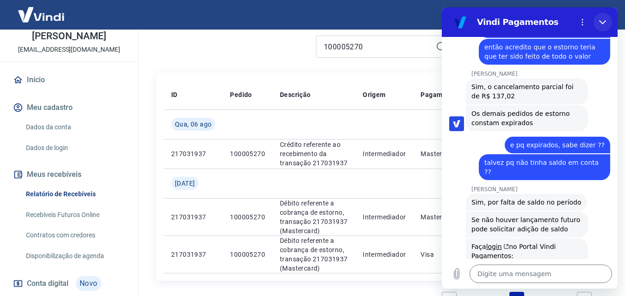
click at [602, 21] on icon "Fechar" at bounding box center [602, 22] width 7 height 7
